Goal: Information Seeking & Learning: Understand process/instructions

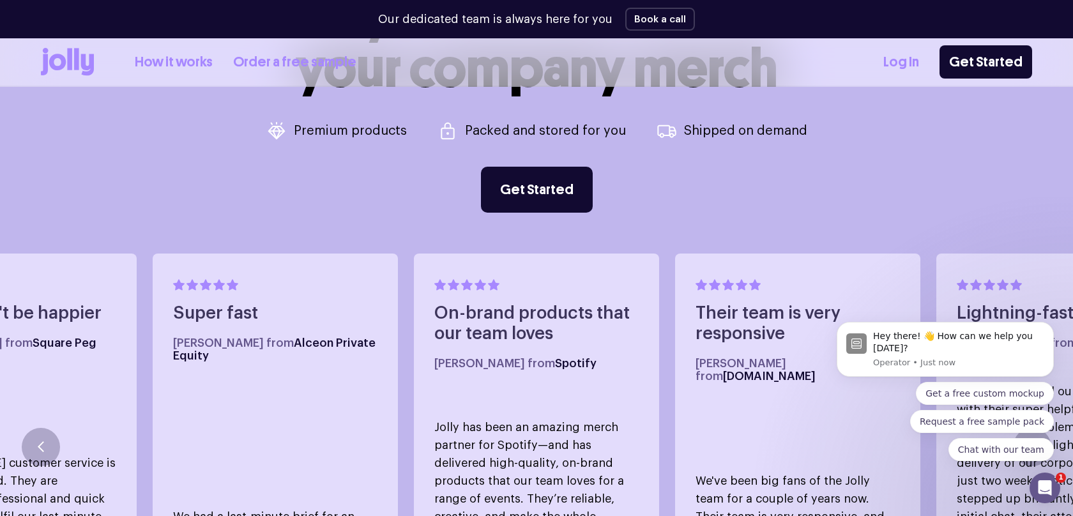
scroll to position [626, 0]
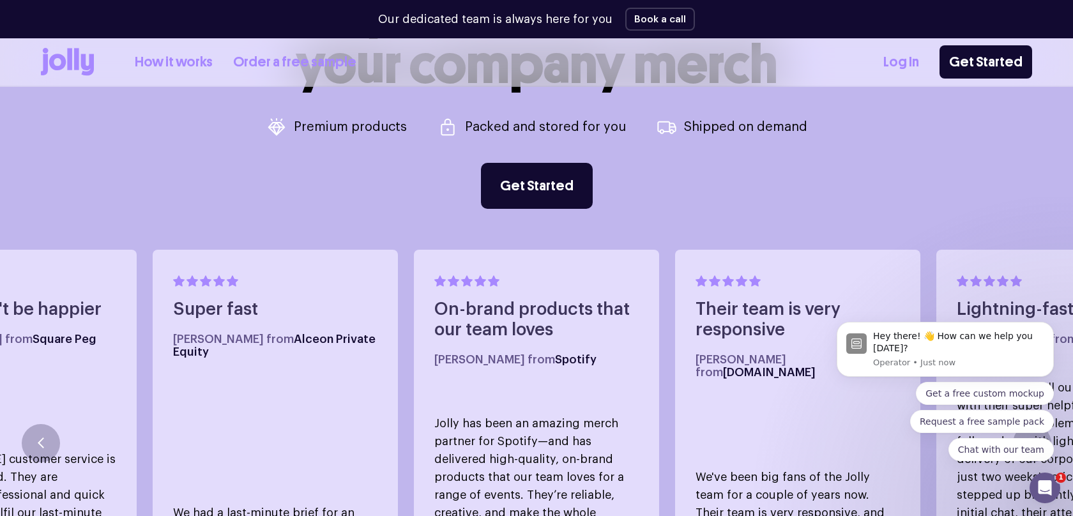
click at [167, 63] on link "How it works" at bounding box center [174, 62] width 78 height 21
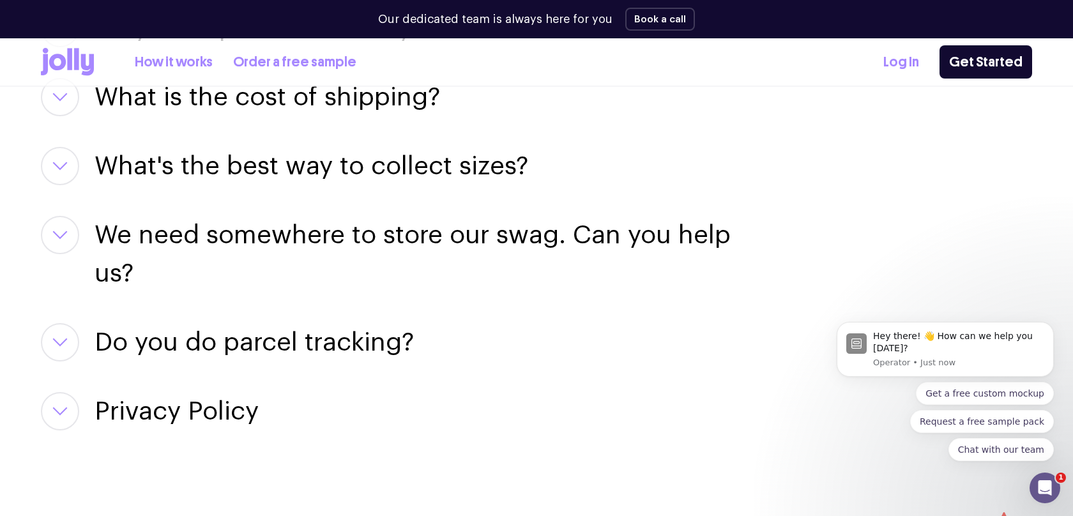
scroll to position [2008, 0]
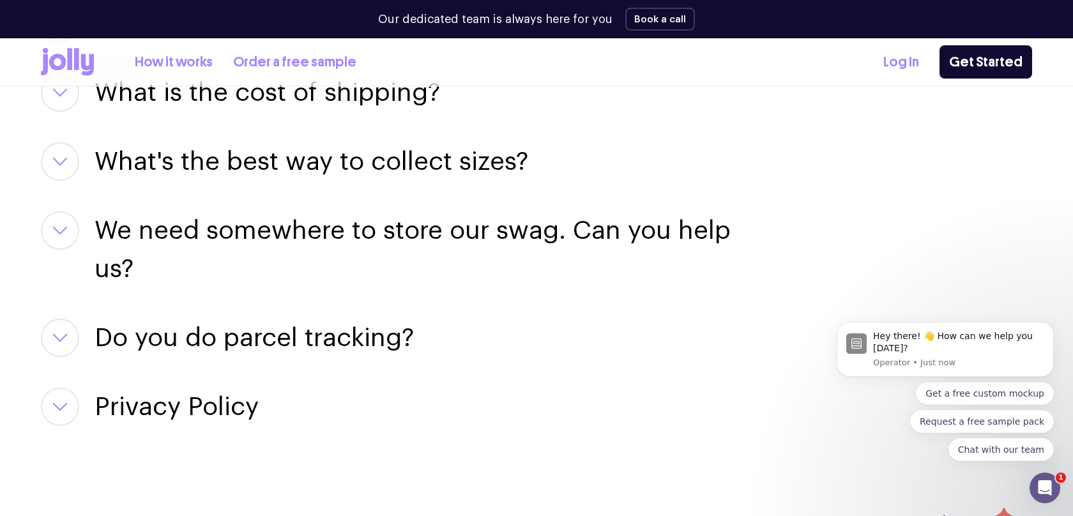
click at [69, 229] on button "button" at bounding box center [60, 230] width 38 height 38
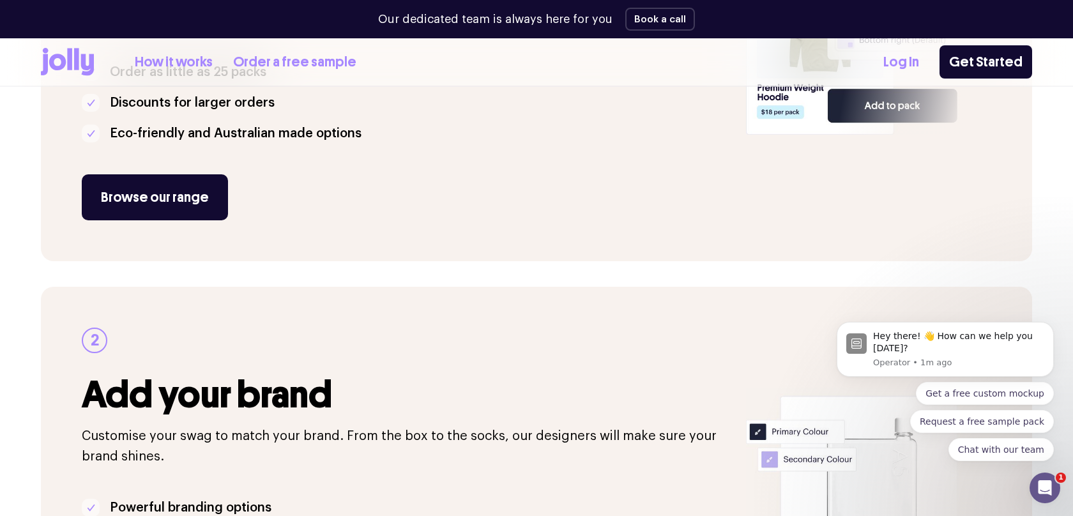
scroll to position [0, 0]
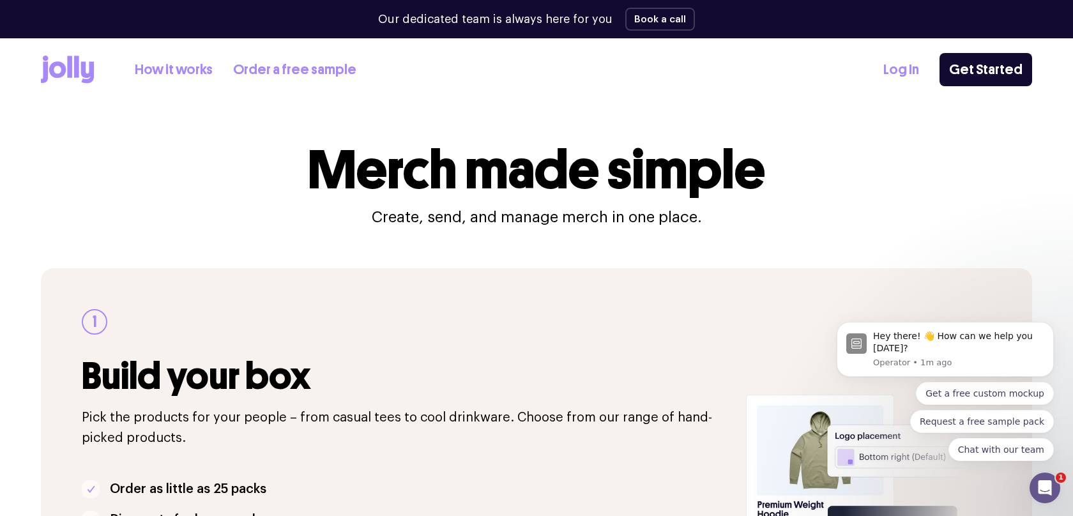
click at [178, 68] on link "How it works" at bounding box center [174, 69] width 78 height 21
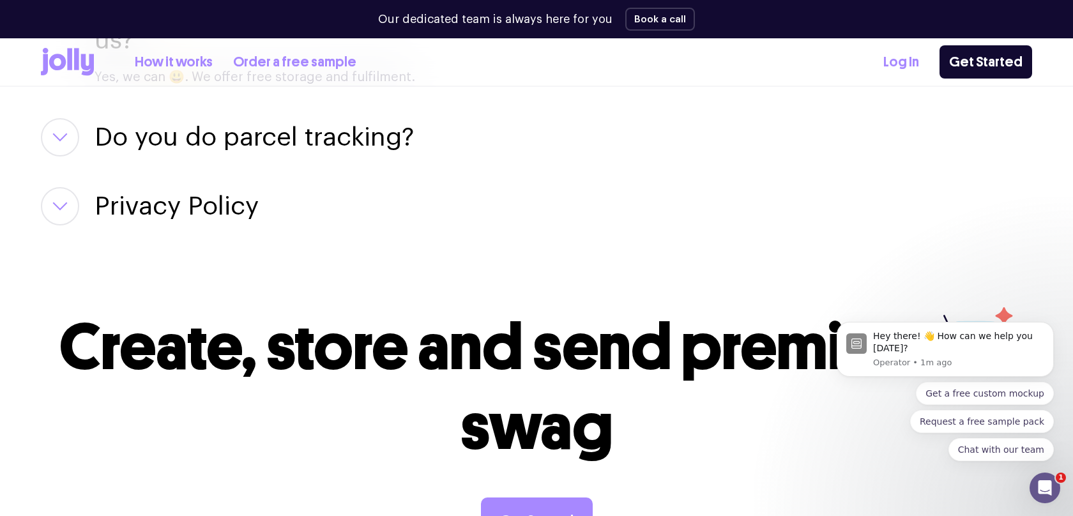
scroll to position [2614, 0]
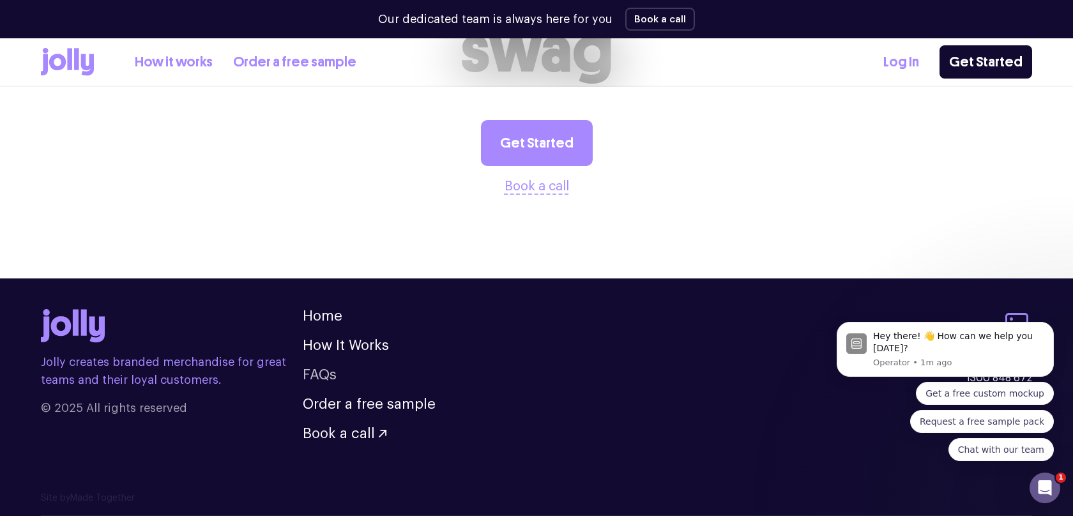
click at [326, 374] on link "FAQs" at bounding box center [320, 375] width 34 height 14
